Goal: Information Seeking & Learning: Learn about a topic

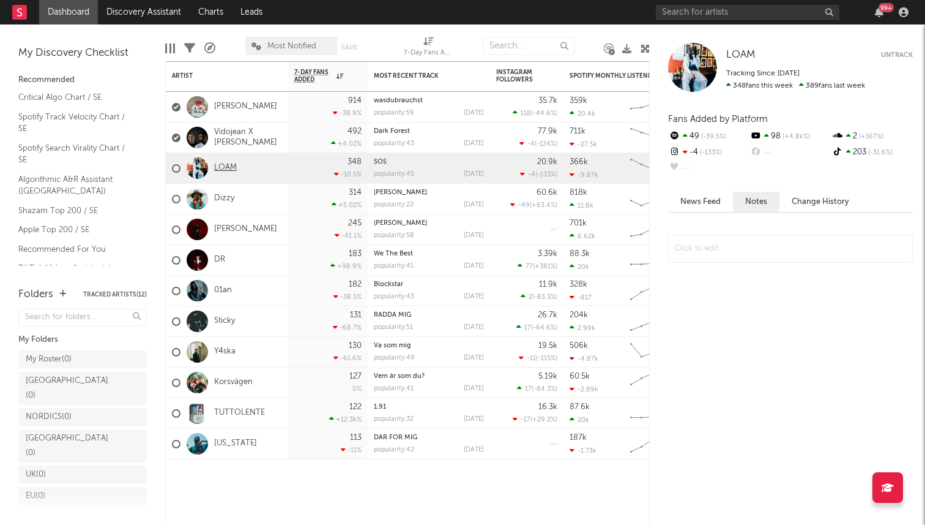
click at [218, 166] on link "LOAM" at bounding box center [225, 168] width 23 height 10
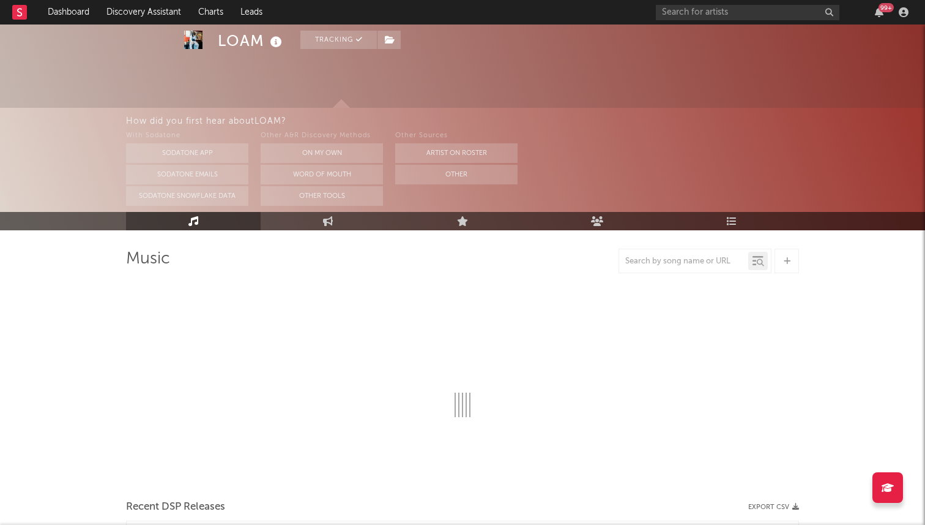
scroll to position [39, 0]
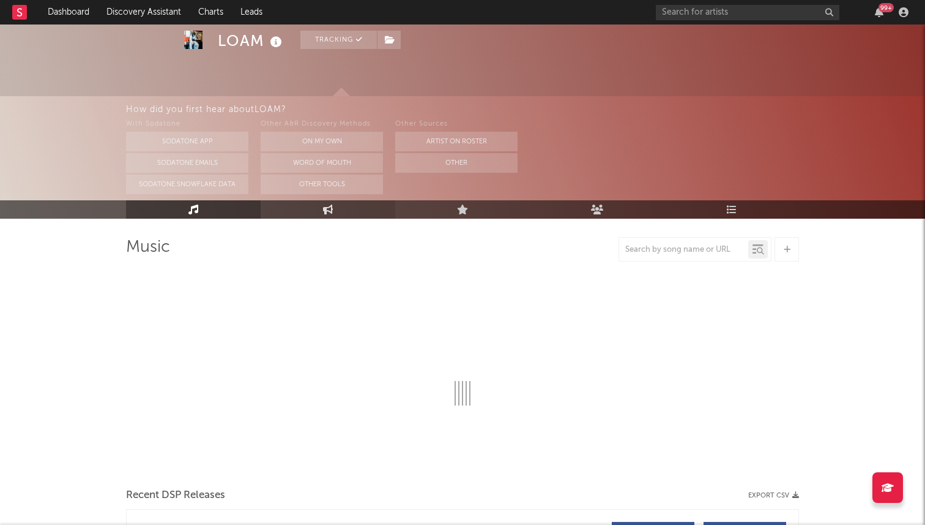
click at [321, 203] on link "Engagement" at bounding box center [328, 209] width 135 height 18
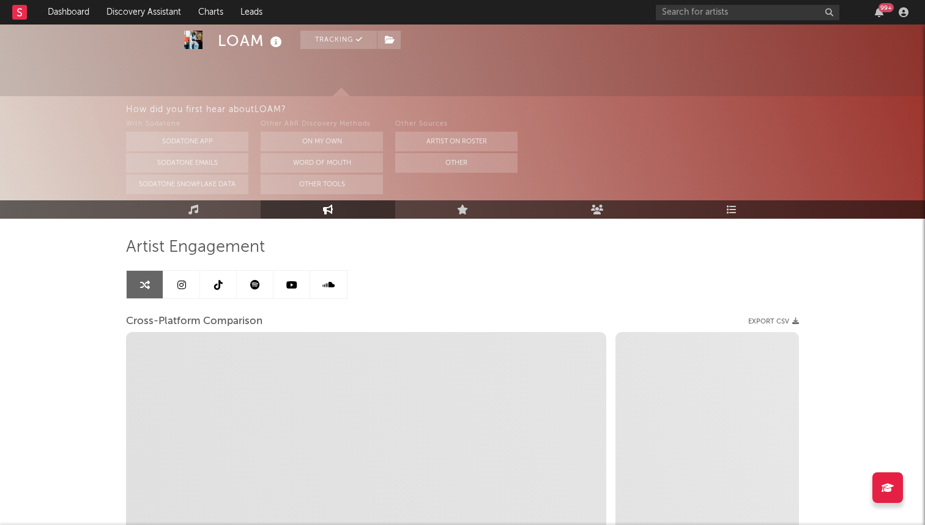
select select "1w"
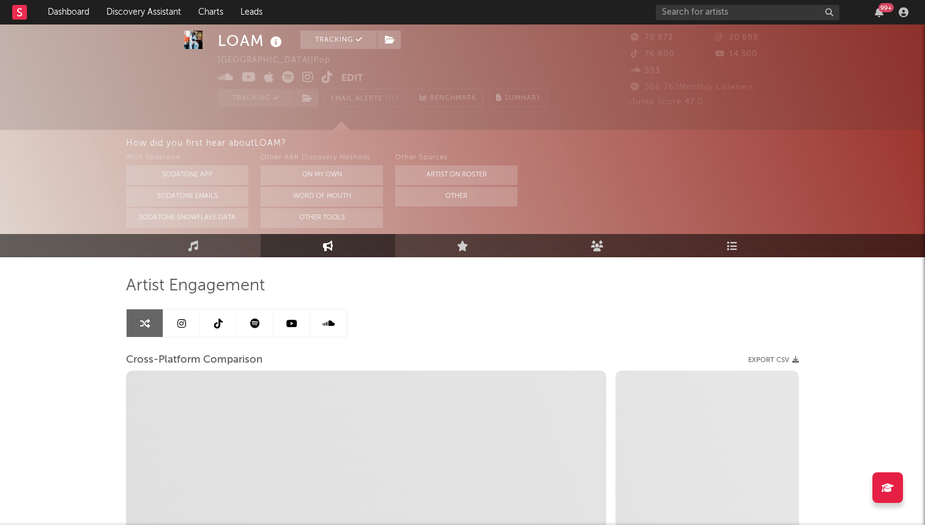
scroll to position [1, 0]
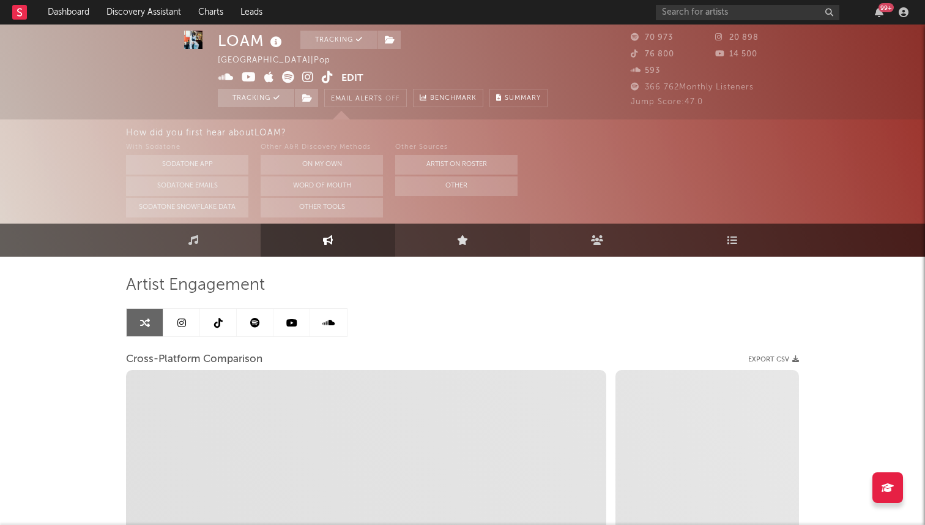
click at [427, 244] on link "Live" at bounding box center [462, 239] width 135 height 33
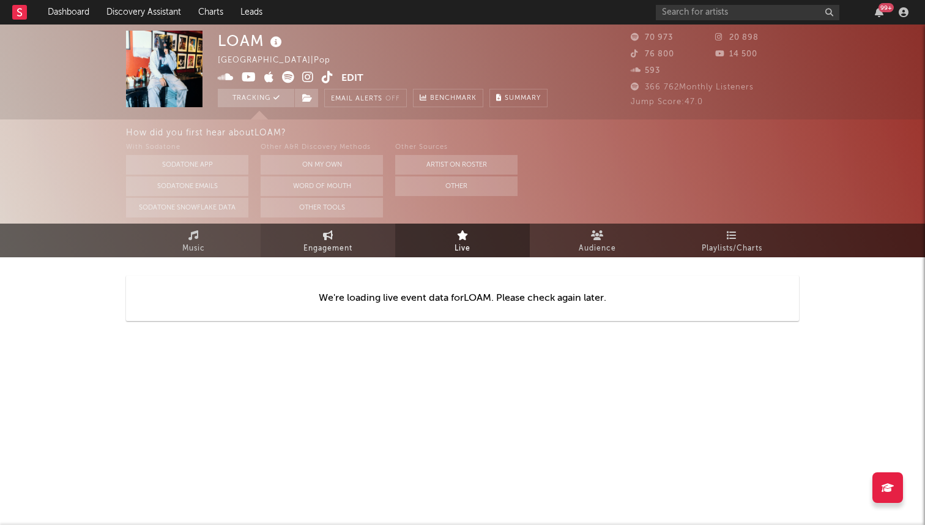
click at [319, 231] on link "Engagement" at bounding box center [328, 240] width 135 height 34
select select "1w"
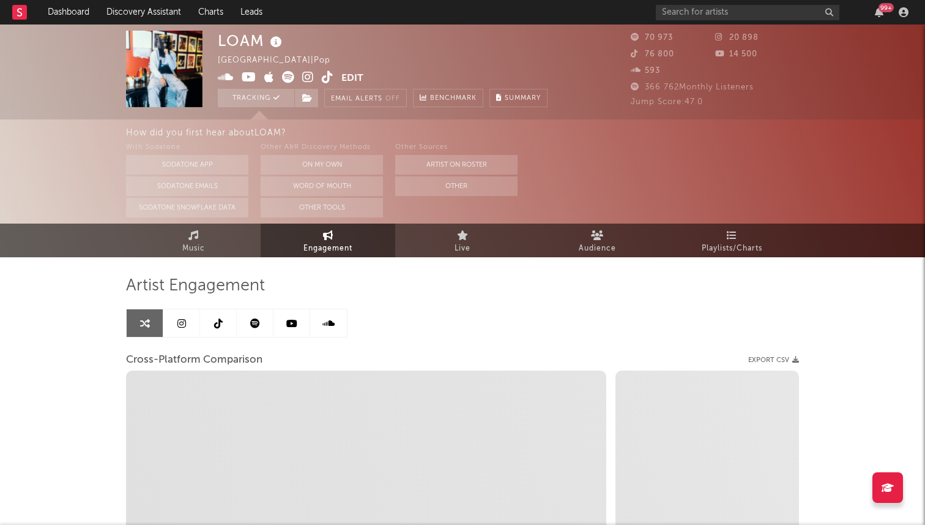
select select "1m"
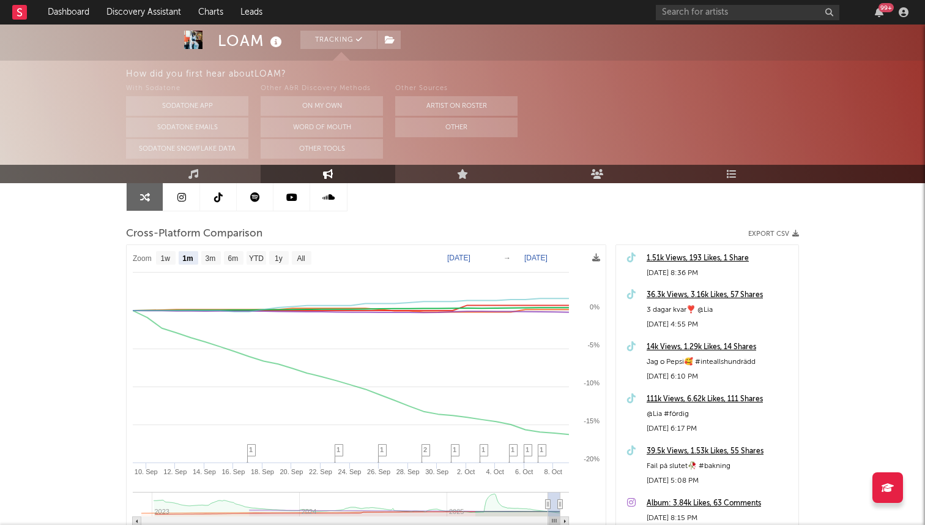
scroll to position [147, 0]
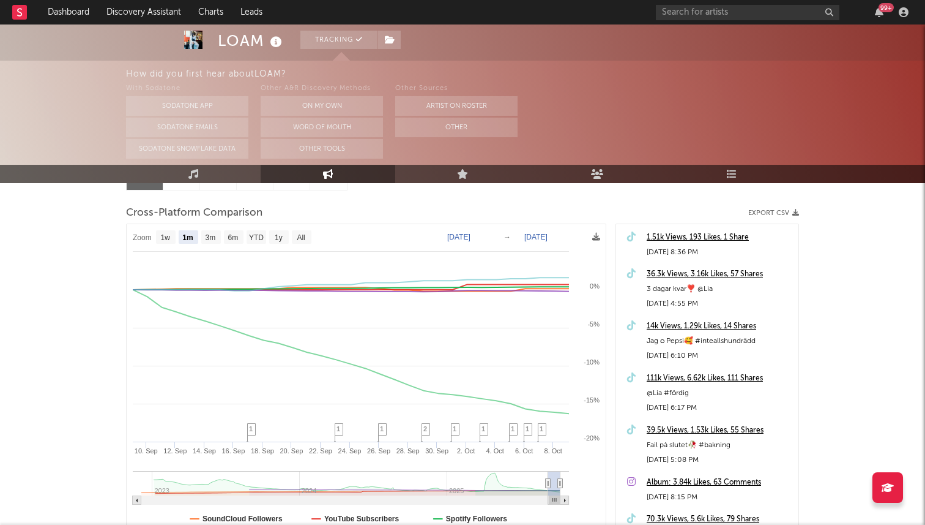
select select "1m"
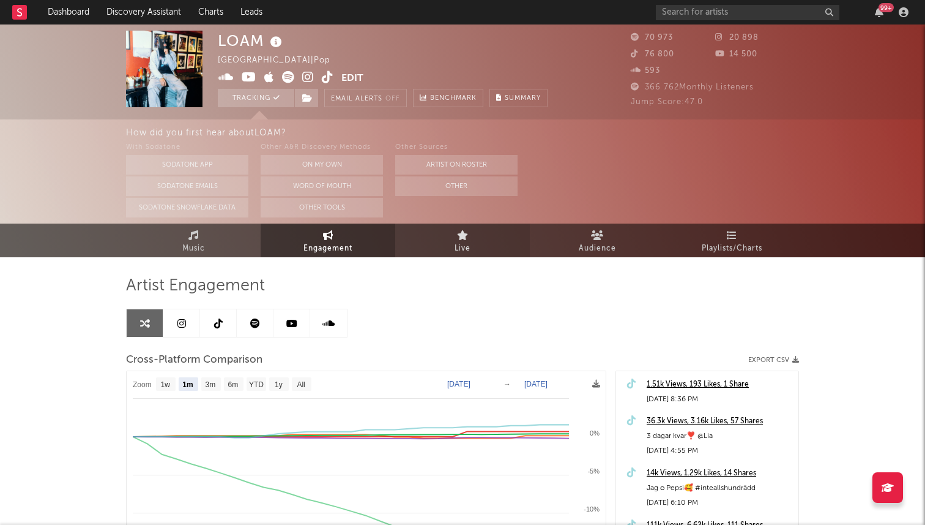
click at [474, 248] on link "Live" at bounding box center [462, 240] width 135 height 34
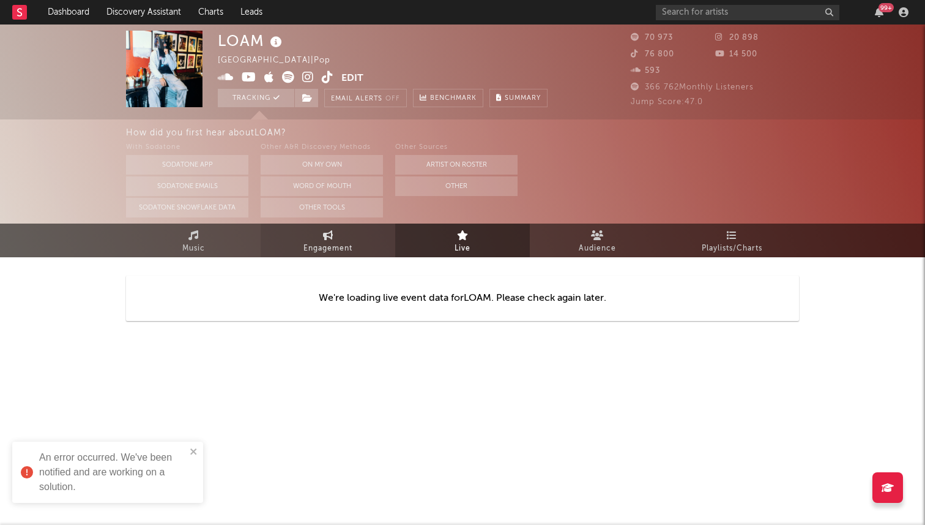
click at [353, 226] on link "Engagement" at bounding box center [328, 240] width 135 height 34
select select "1w"
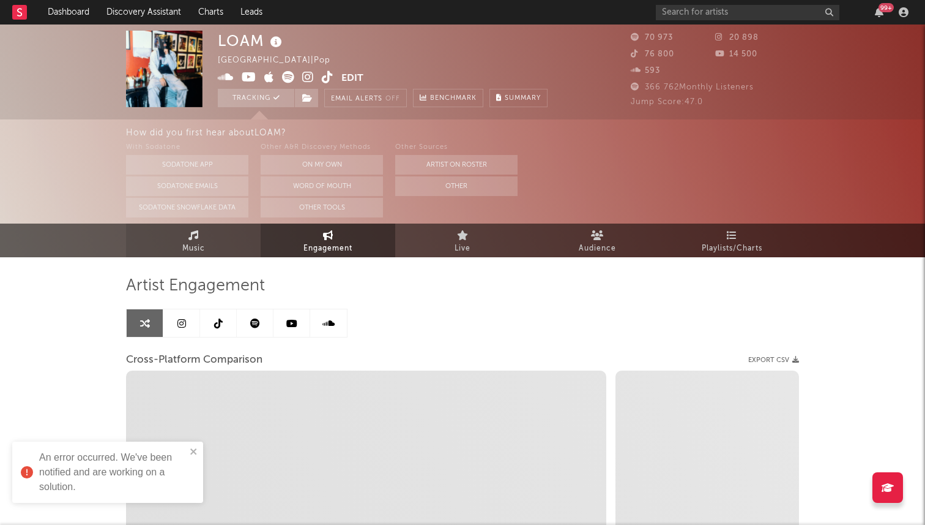
click at [236, 248] on link "Music" at bounding box center [193, 240] width 135 height 34
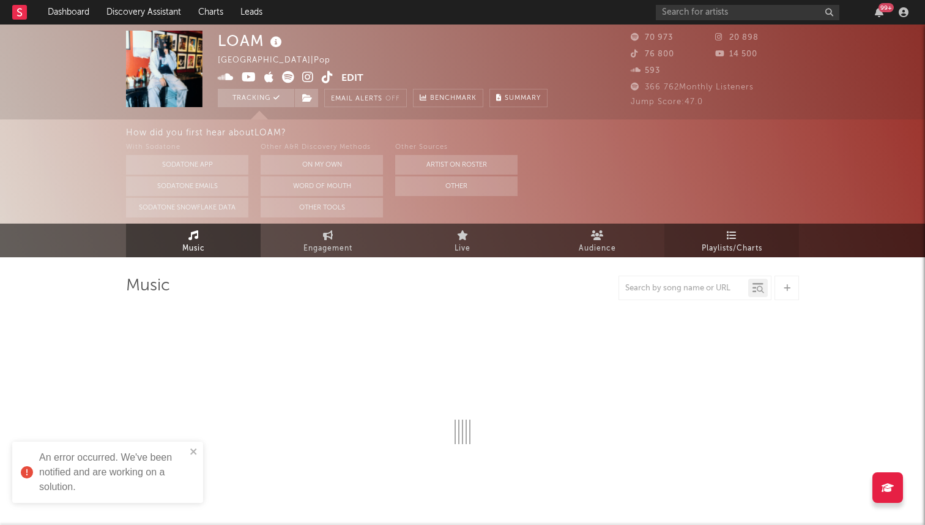
click at [686, 240] on link "Playlists/Charts" at bounding box center [732, 240] width 135 height 34
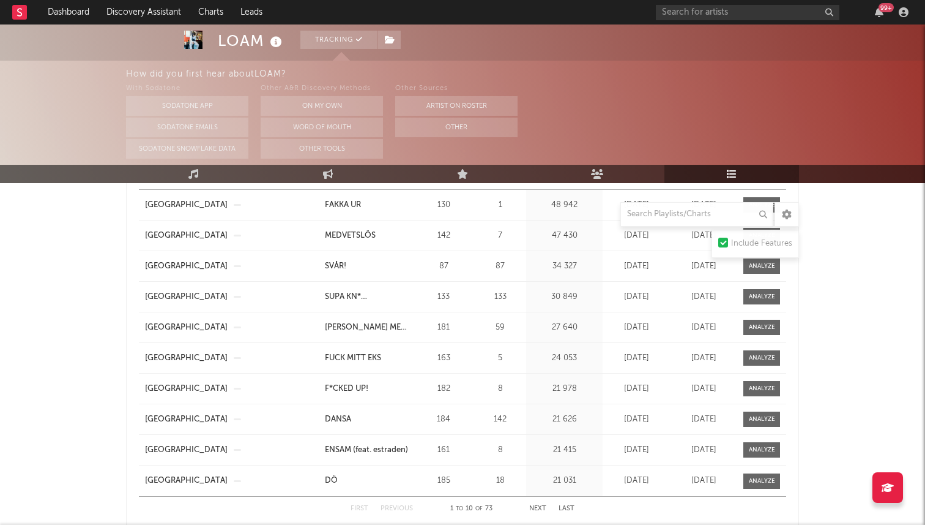
scroll to position [701, 0]
click at [750, 449] on div at bounding box center [762, 448] width 26 height 9
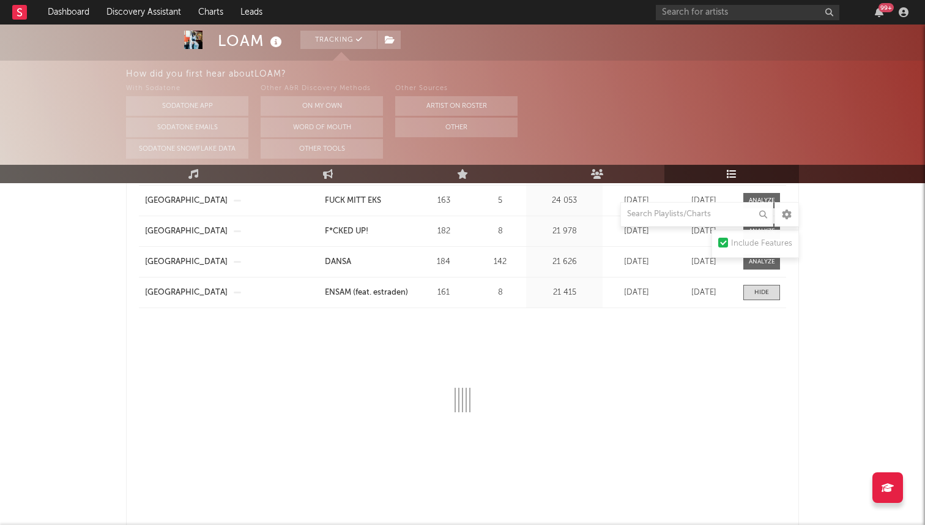
select select "6m"
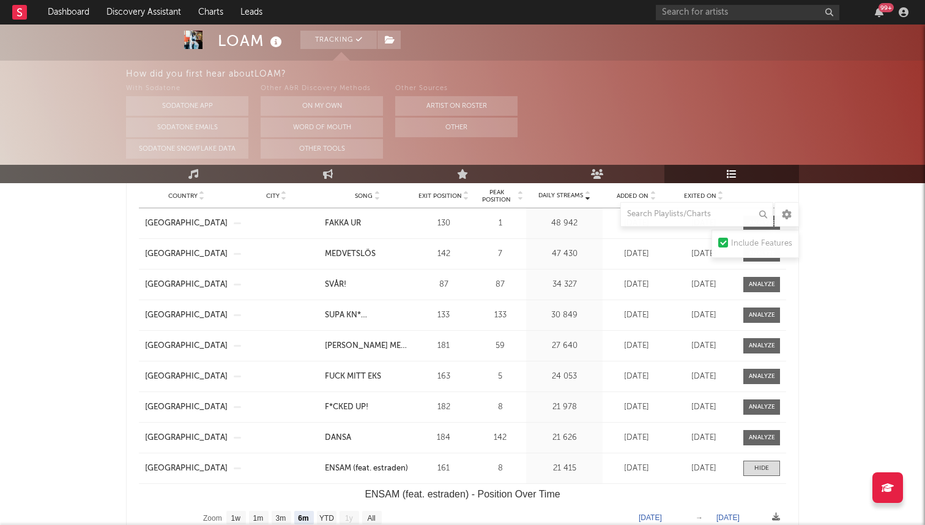
scroll to position [679, 0]
